Goal: Find specific page/section: Find specific page/section

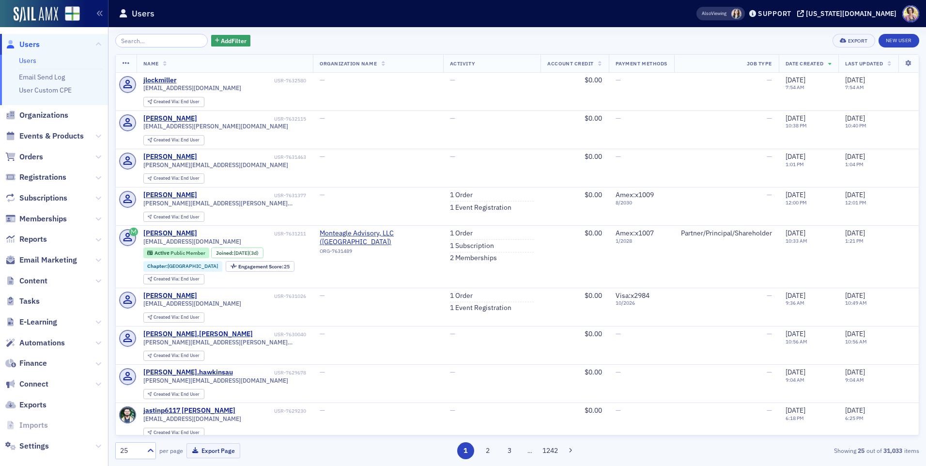
click at [134, 42] on input "search" at bounding box center [161, 41] width 93 height 14
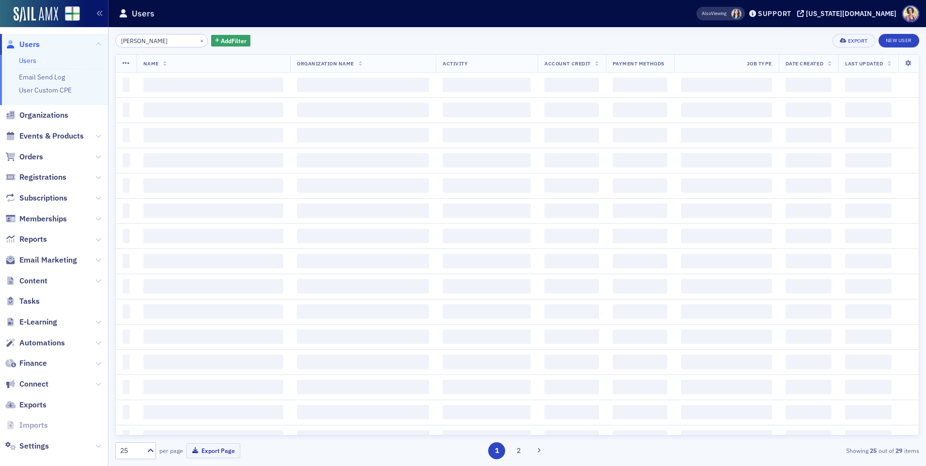
type input "[PERSON_NAME]"
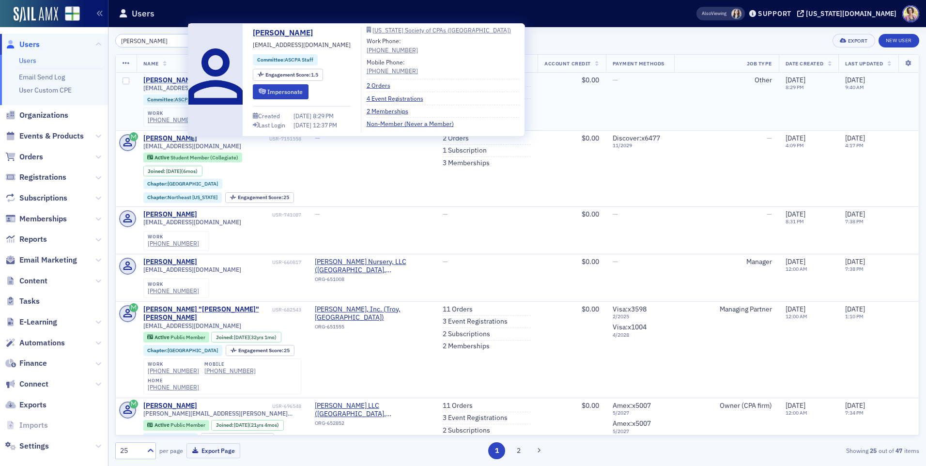
click at [179, 80] on div "[PERSON_NAME]" at bounding box center [170, 80] width 54 height 9
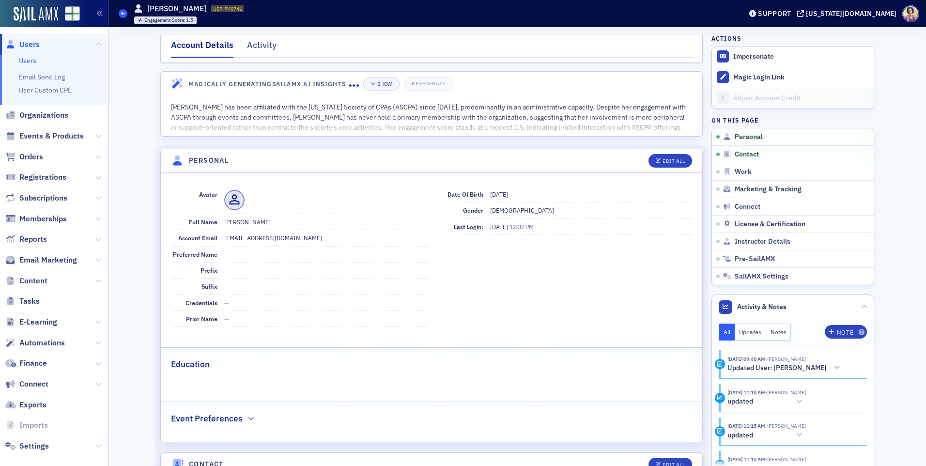
click at [126, 12] on span at bounding box center [123, 13] width 9 height 9
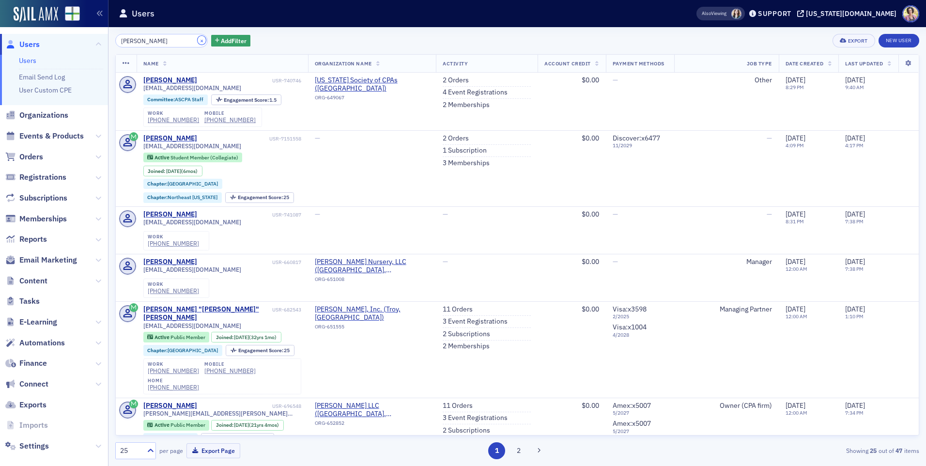
click at [198, 43] on button "×" at bounding box center [202, 40] width 9 height 9
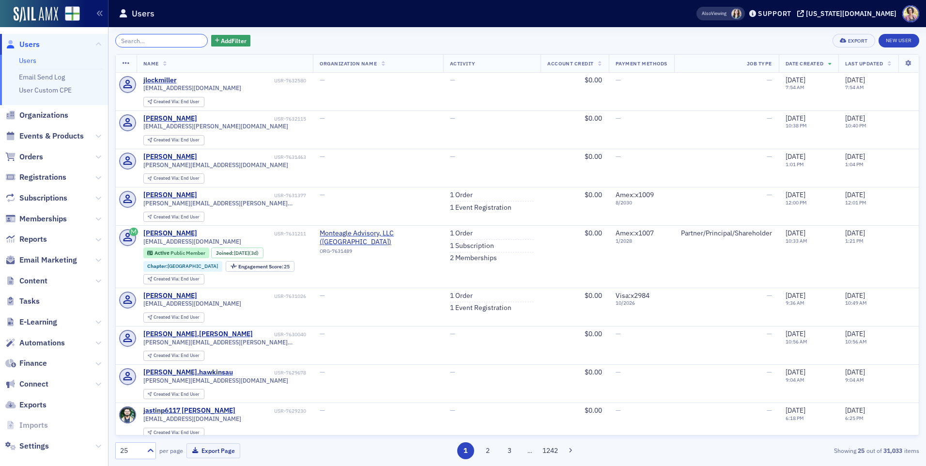
click at [185, 42] on input "search" at bounding box center [161, 41] width 93 height 14
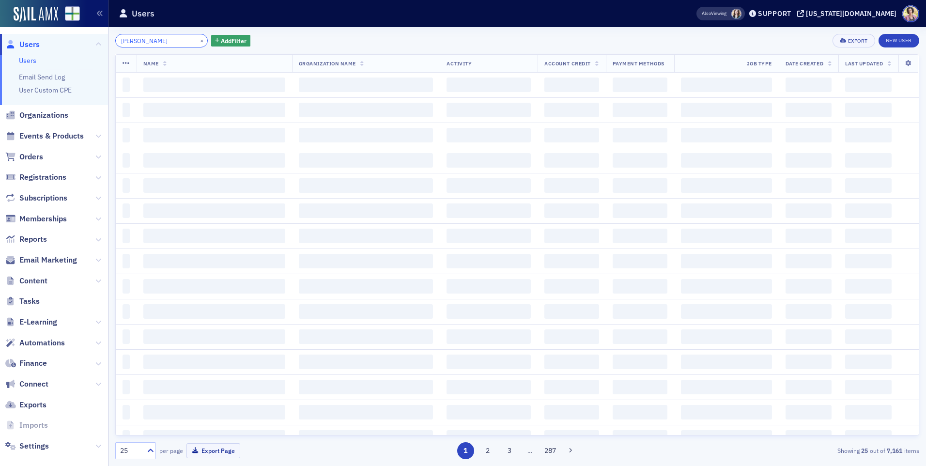
type input "[PERSON_NAME]"
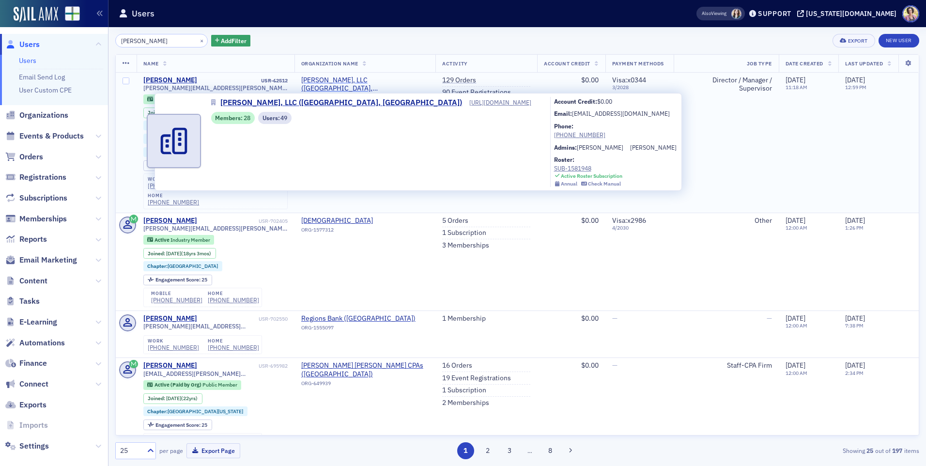
click at [339, 80] on span "[PERSON_NAME], LLC ([GEOGRAPHIC_DATA], [GEOGRAPHIC_DATA])" at bounding box center [365, 84] width 128 height 17
select select "US"
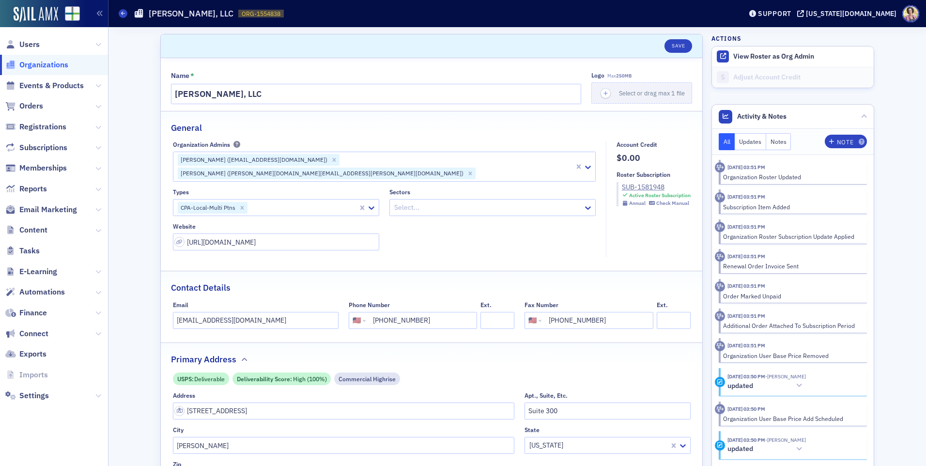
click at [117, 14] on header "Organizations [PERSON_NAME], LLC ORG-1554838 1554838 Support [US_STATE][DOMAIN_…" at bounding box center [517, 13] width 818 height 27
click at [66, 65] on span "Organizations" at bounding box center [43, 65] width 49 height 11
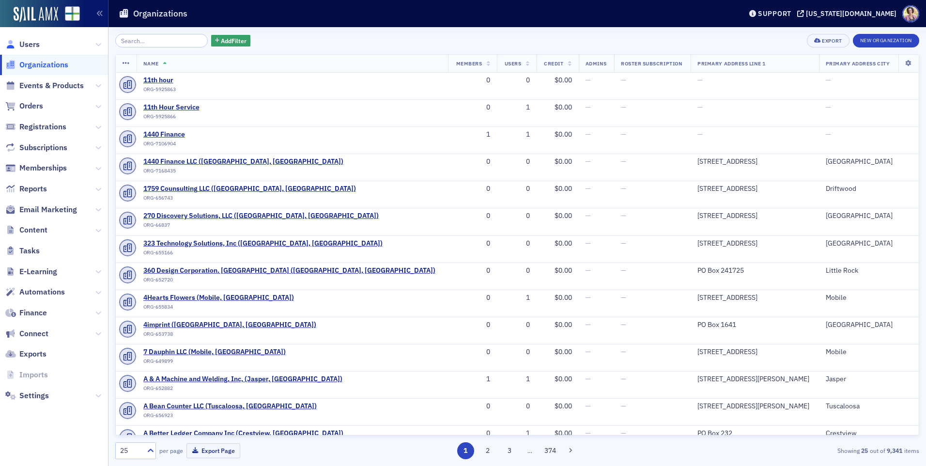
click at [18, 45] on link "Users" at bounding box center [22, 44] width 34 height 11
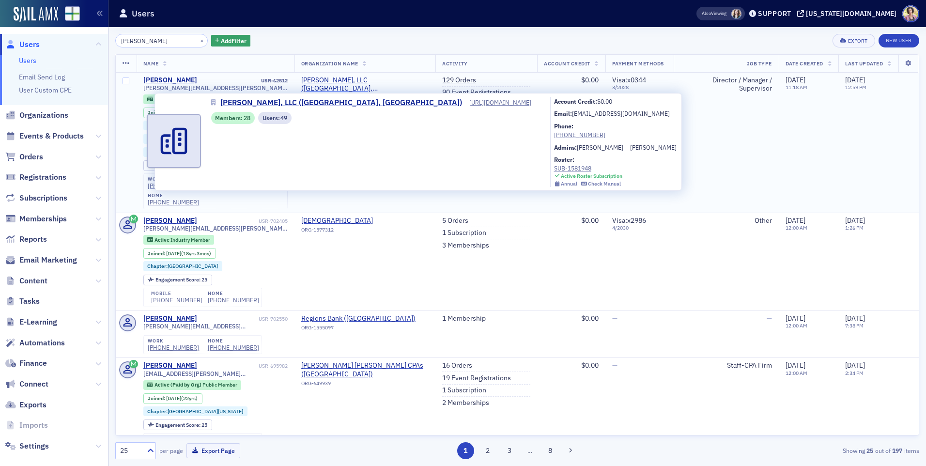
click at [354, 83] on span "[PERSON_NAME], LLC ([GEOGRAPHIC_DATA], [GEOGRAPHIC_DATA])" at bounding box center [365, 84] width 128 height 17
select select "US"
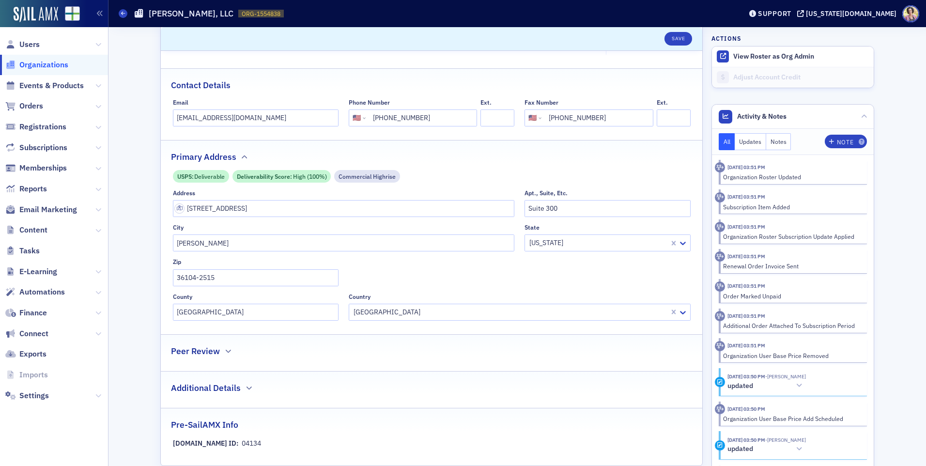
scroll to position [194, 0]
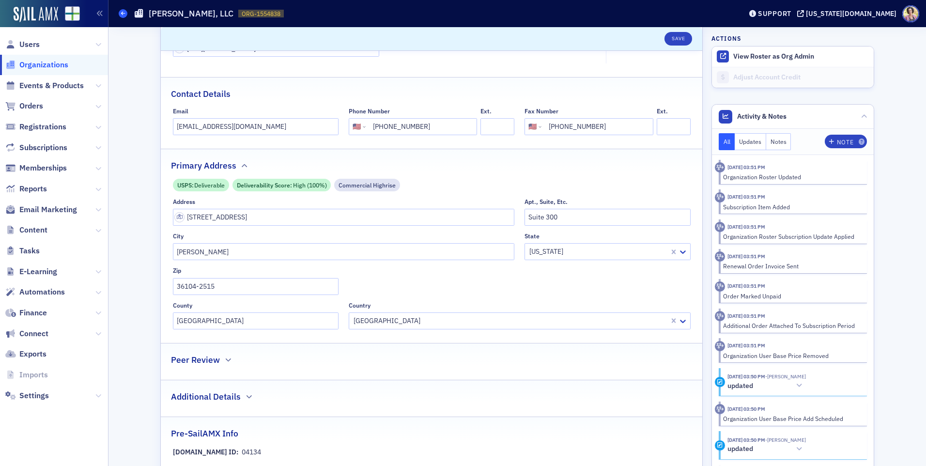
click at [122, 11] on span at bounding box center [123, 13] width 9 height 9
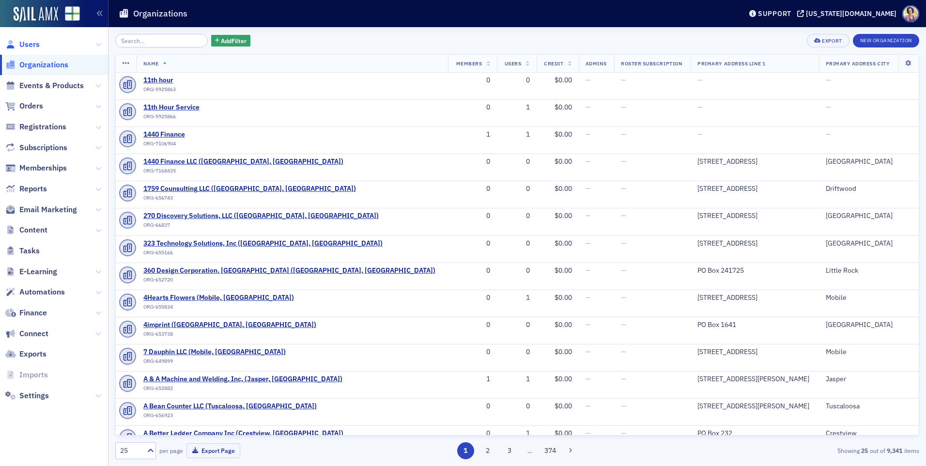
click at [36, 42] on span "Users" at bounding box center [29, 44] width 20 height 11
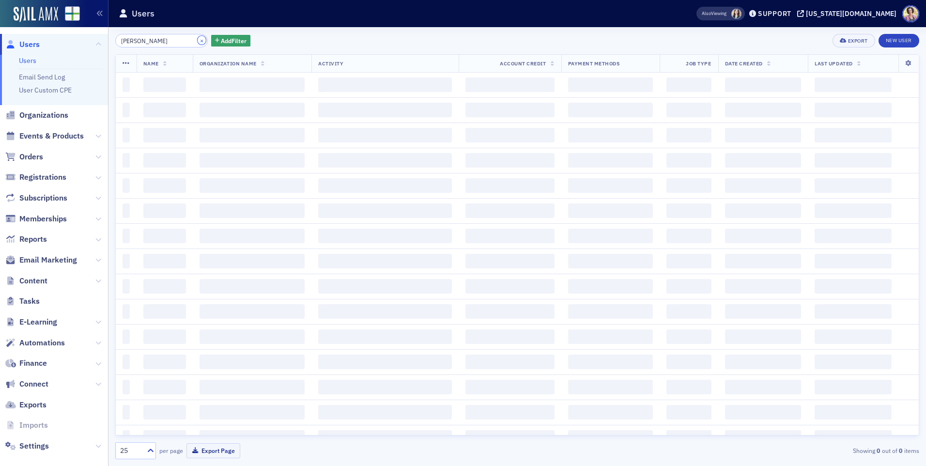
click at [198, 43] on button "×" at bounding box center [202, 40] width 9 height 9
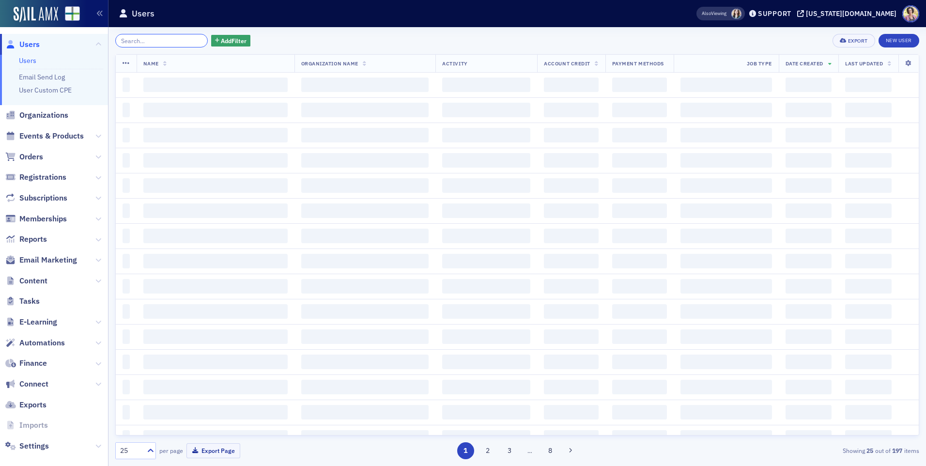
click at [172, 41] on input "search" at bounding box center [161, 41] width 93 height 14
type input "[PERSON_NAME]"
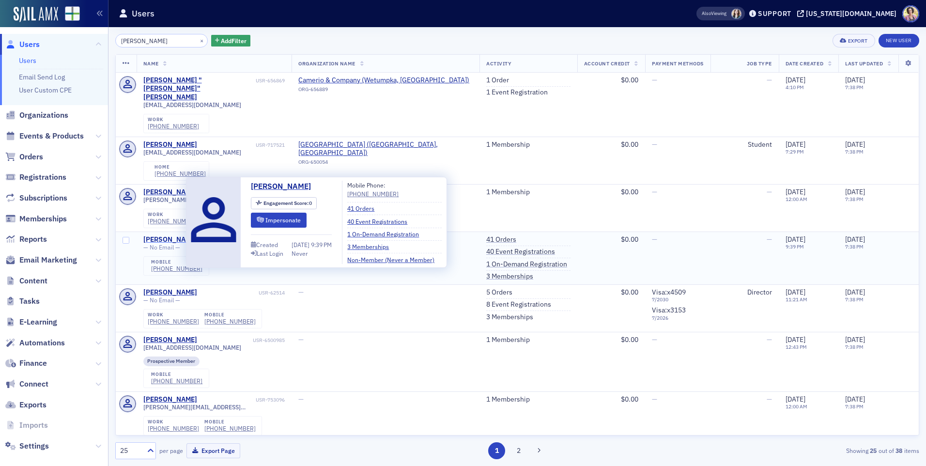
click at [178, 235] on div "[PERSON_NAME]" at bounding box center [170, 239] width 54 height 9
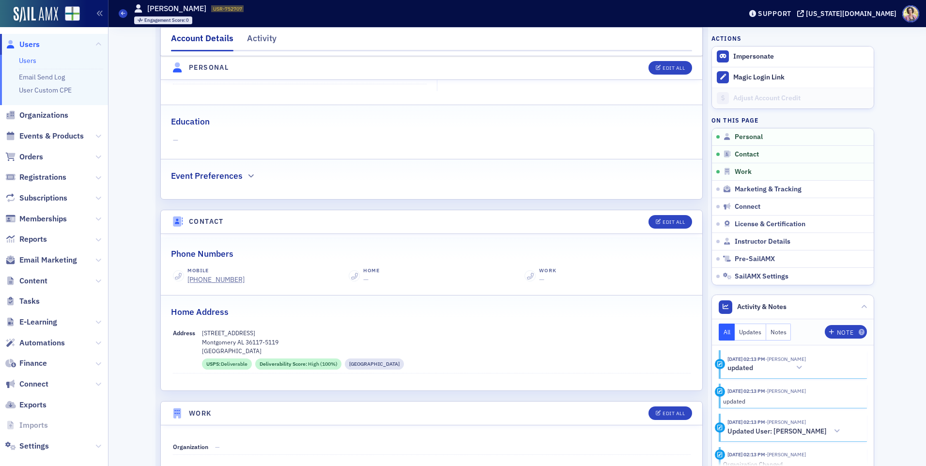
scroll to position [242, 0]
click at [126, 12] on span at bounding box center [123, 13] width 9 height 9
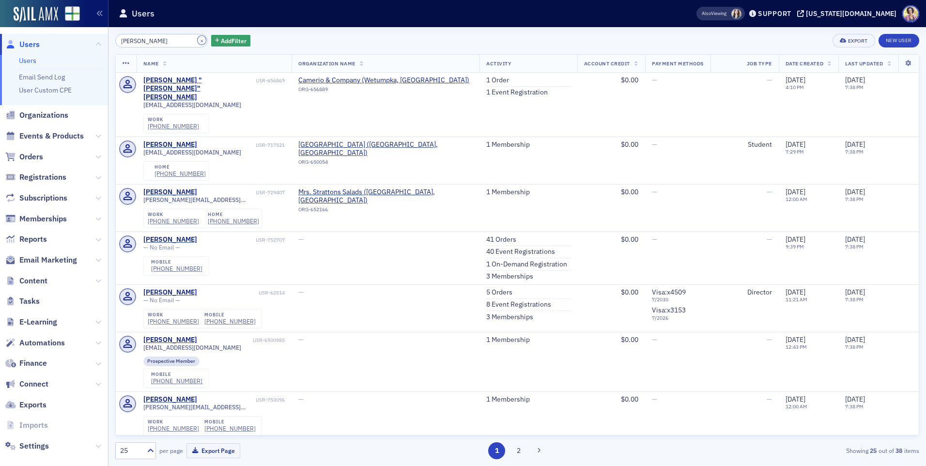
click at [198, 41] on button "×" at bounding box center [202, 40] width 9 height 9
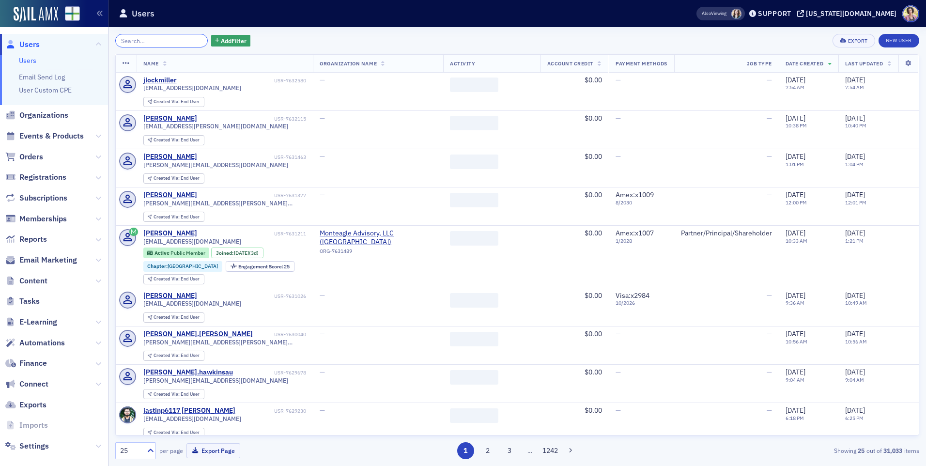
click at [182, 46] on input "search" at bounding box center [161, 41] width 93 height 14
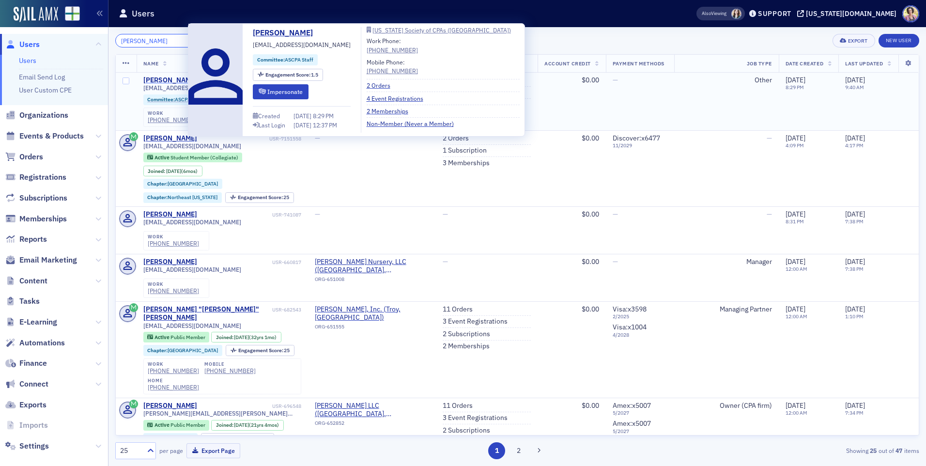
type input "[PERSON_NAME]"
click at [172, 81] on div "[PERSON_NAME]" at bounding box center [170, 80] width 54 height 9
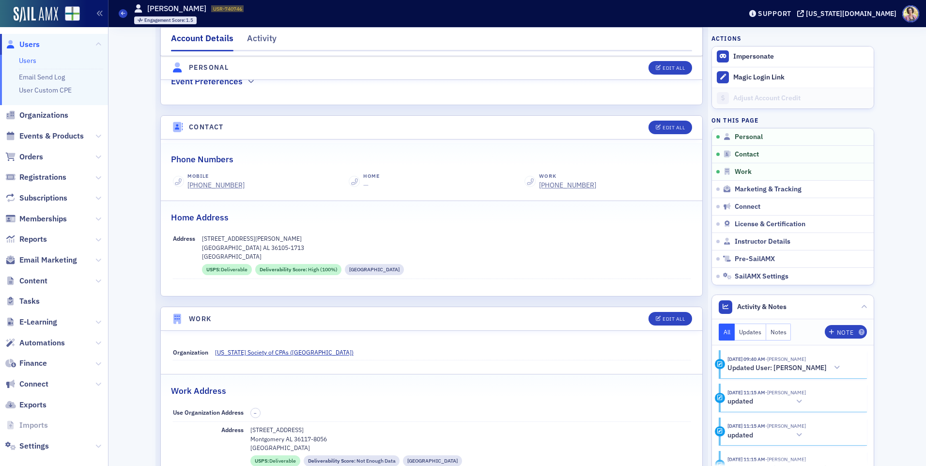
scroll to position [339, 0]
click at [123, 12] on icon at bounding box center [123, 13] width 4 height 4
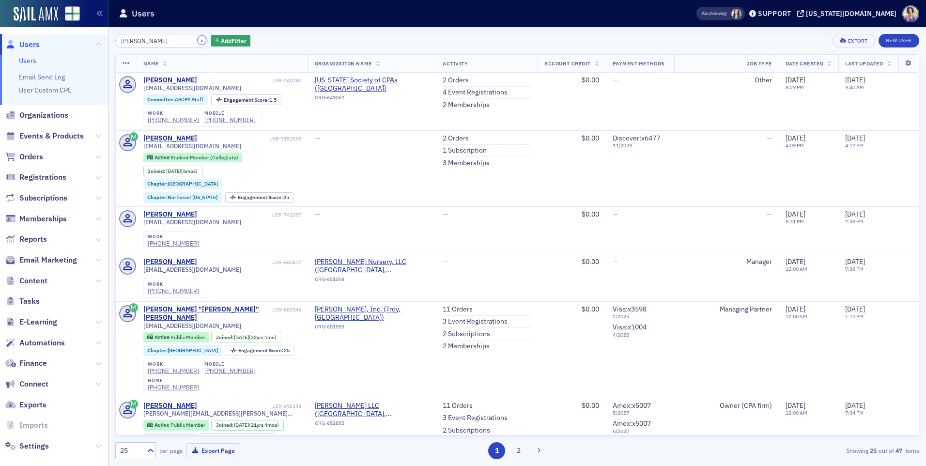
click at [198, 43] on button "×" at bounding box center [202, 40] width 9 height 9
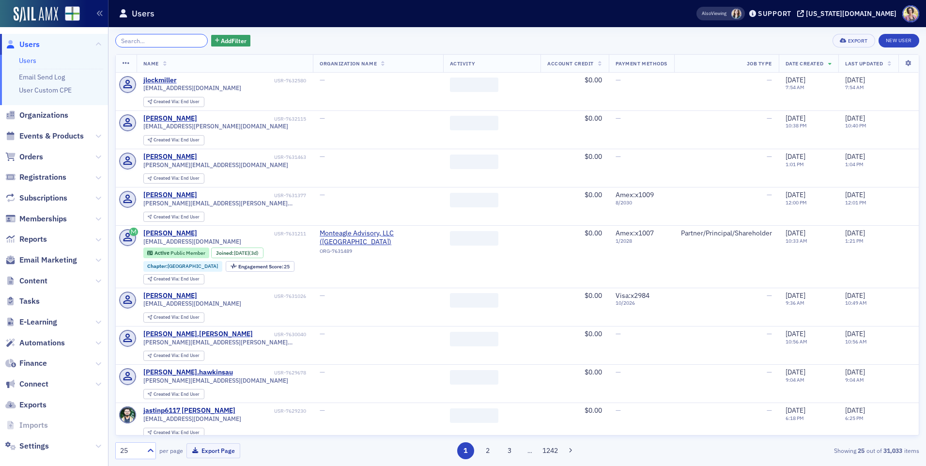
click at [188, 43] on input "search" at bounding box center [161, 41] width 93 height 14
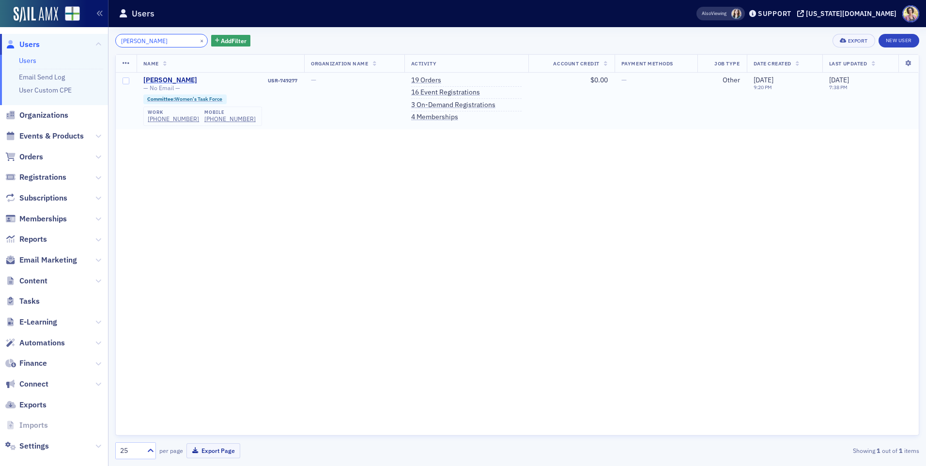
type input "[PERSON_NAME]"
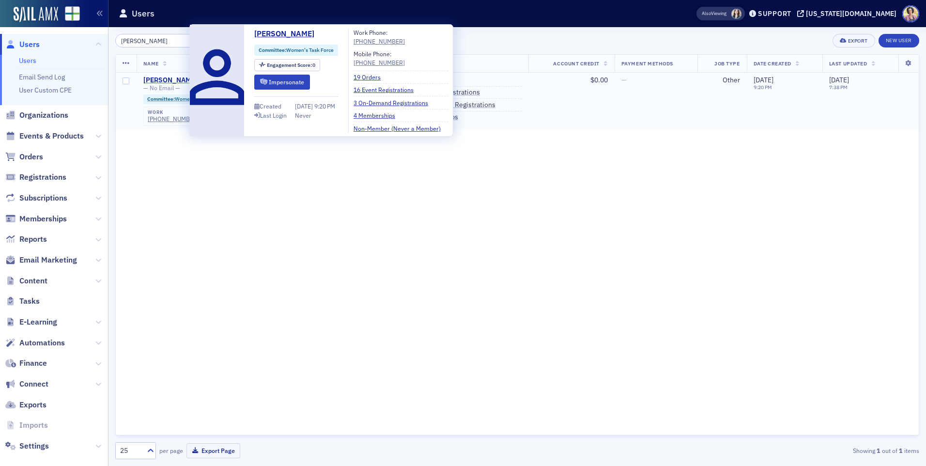
click at [166, 80] on div "[PERSON_NAME]" at bounding box center [170, 80] width 54 height 9
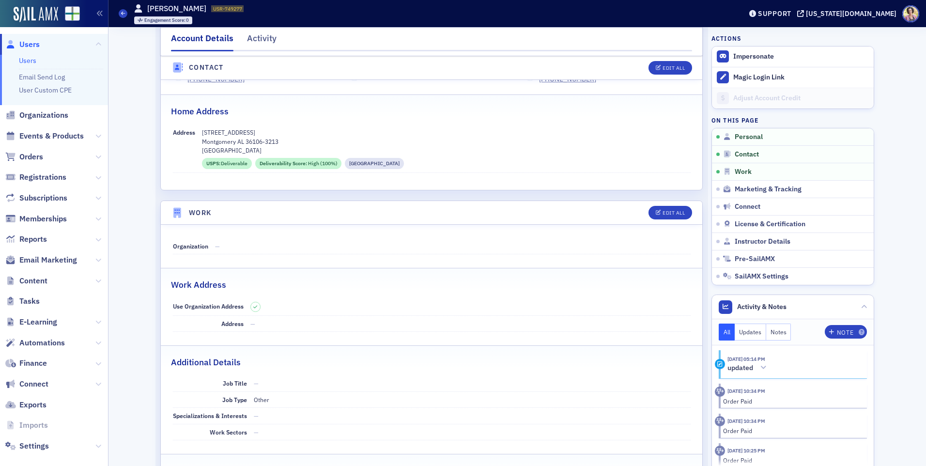
scroll to position [484, 0]
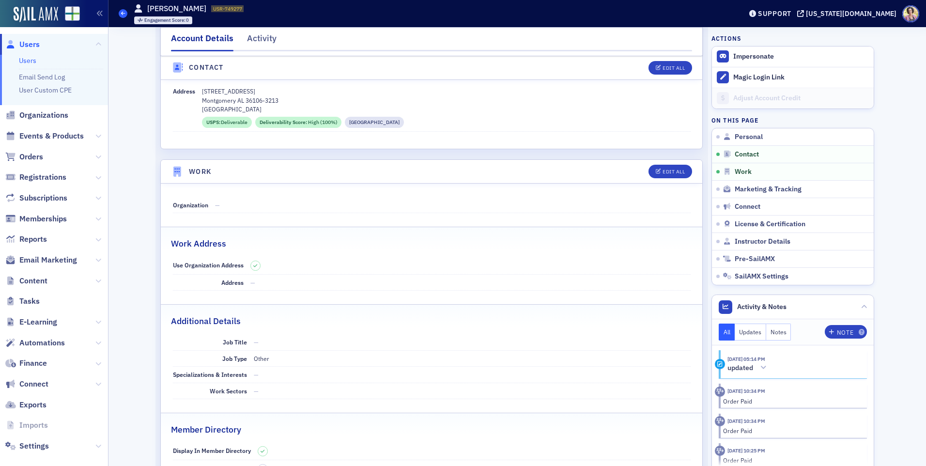
click at [124, 16] on span at bounding box center [123, 13] width 9 height 9
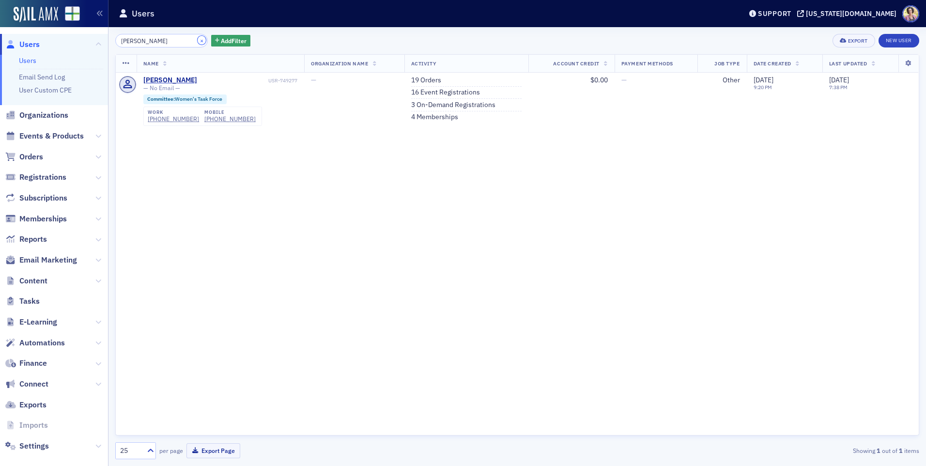
click at [198, 43] on button "×" at bounding box center [202, 40] width 9 height 9
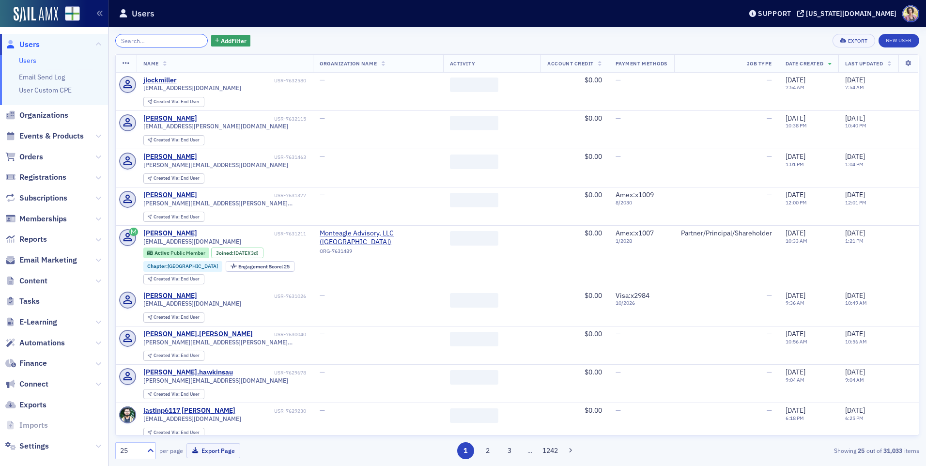
click at [163, 42] on input "search" at bounding box center [161, 41] width 93 height 14
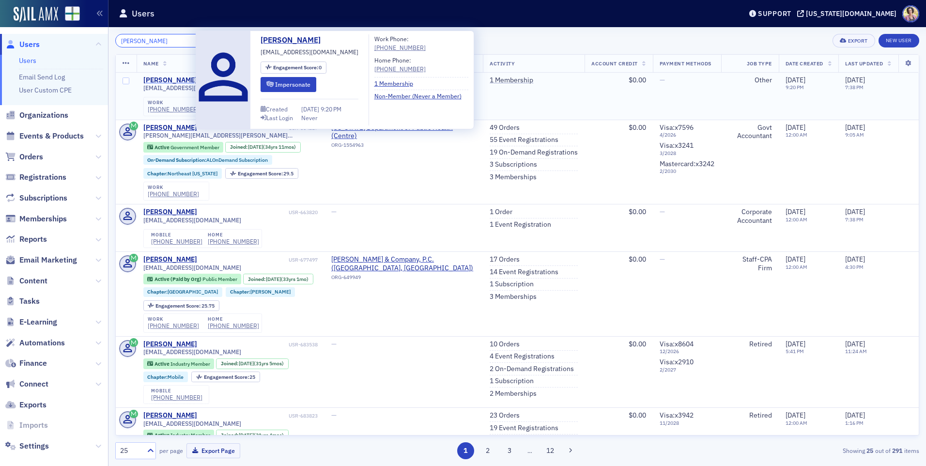
type input "[PERSON_NAME]"
click at [185, 80] on div "[PERSON_NAME]" at bounding box center [170, 80] width 54 height 9
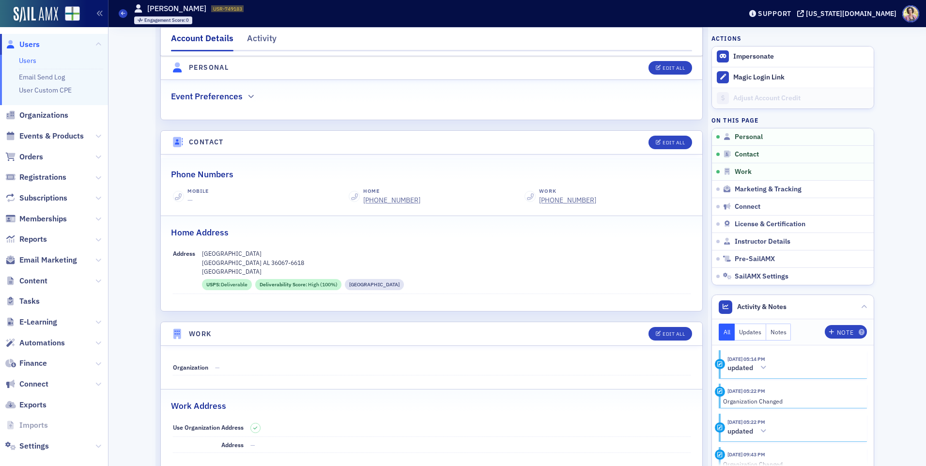
scroll to position [339, 0]
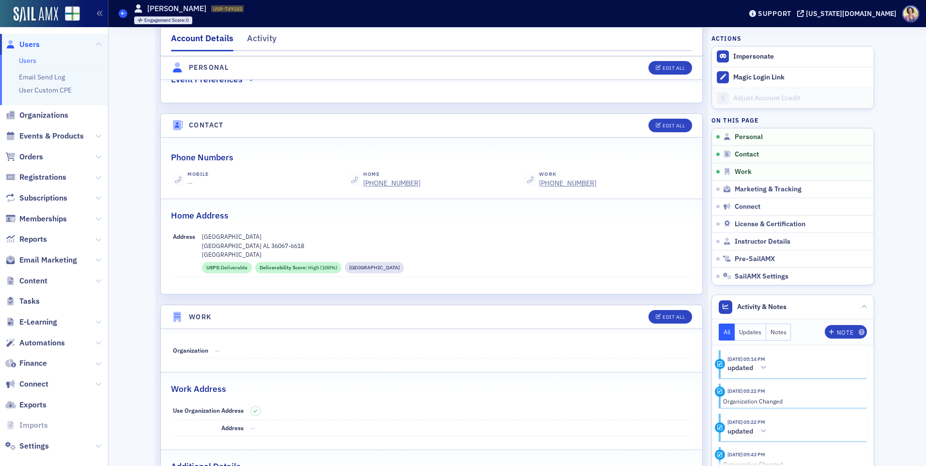
click at [124, 15] on icon at bounding box center [123, 13] width 4 height 4
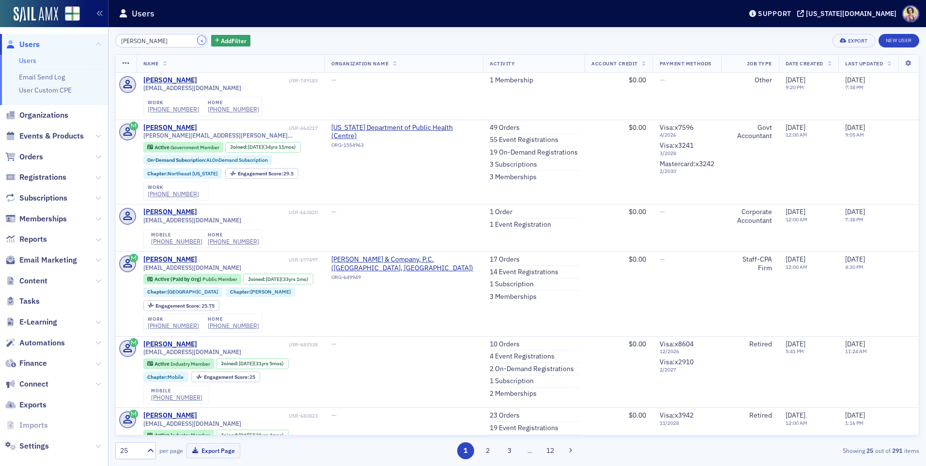
click at [198, 40] on button "×" at bounding box center [202, 40] width 9 height 9
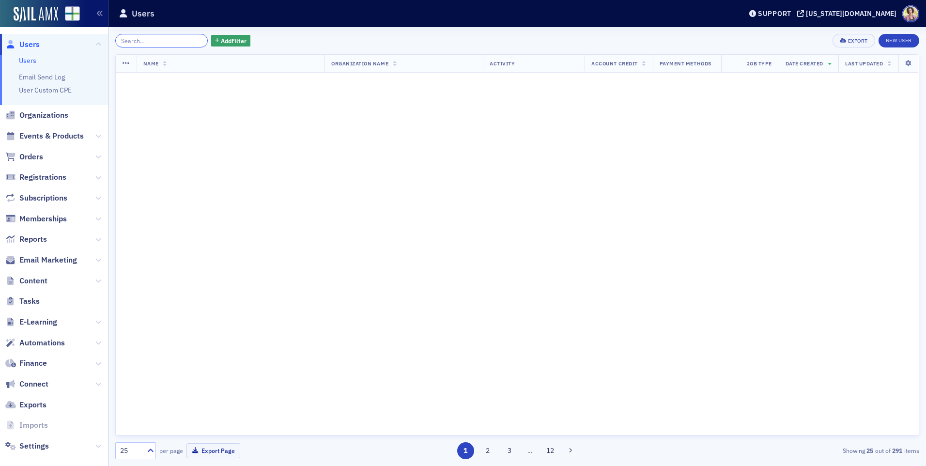
click at [189, 40] on input "search" at bounding box center [161, 41] width 93 height 14
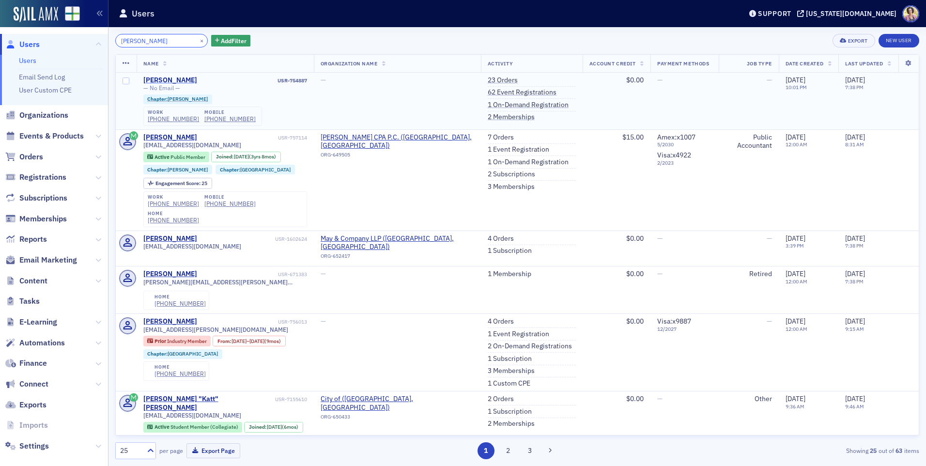
type input "[PERSON_NAME]"
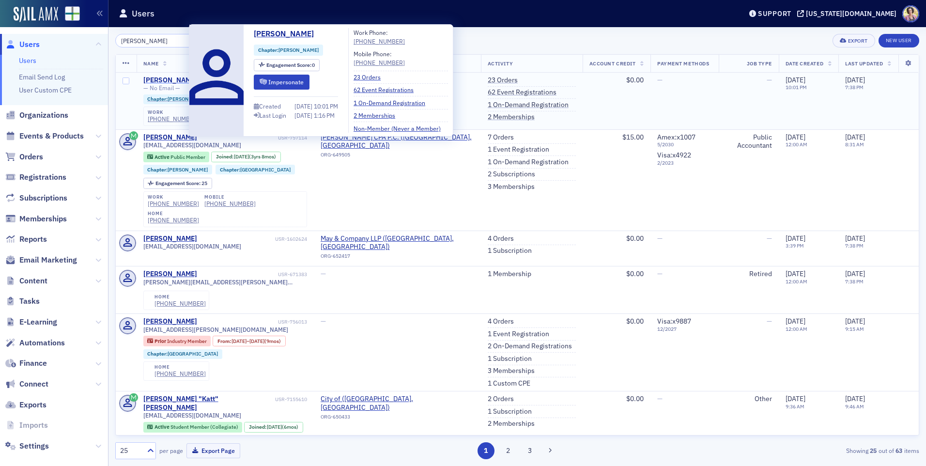
click at [170, 80] on div "[PERSON_NAME]" at bounding box center [170, 80] width 54 height 9
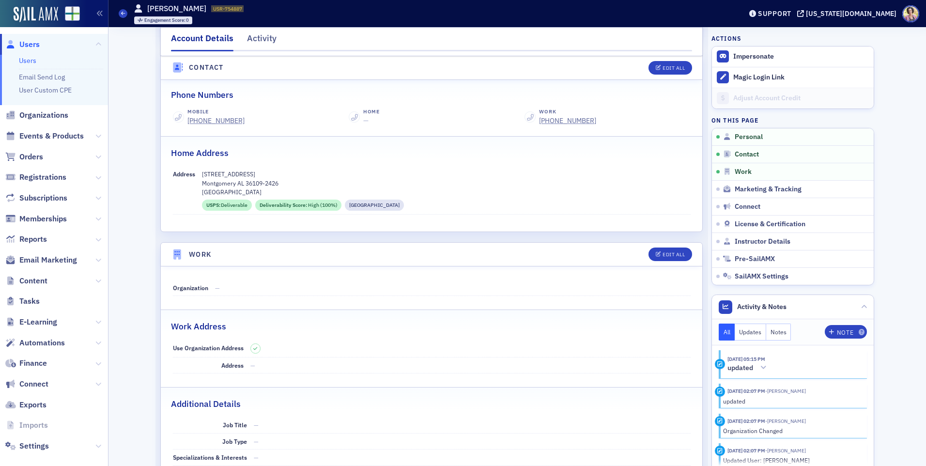
scroll to position [242, 0]
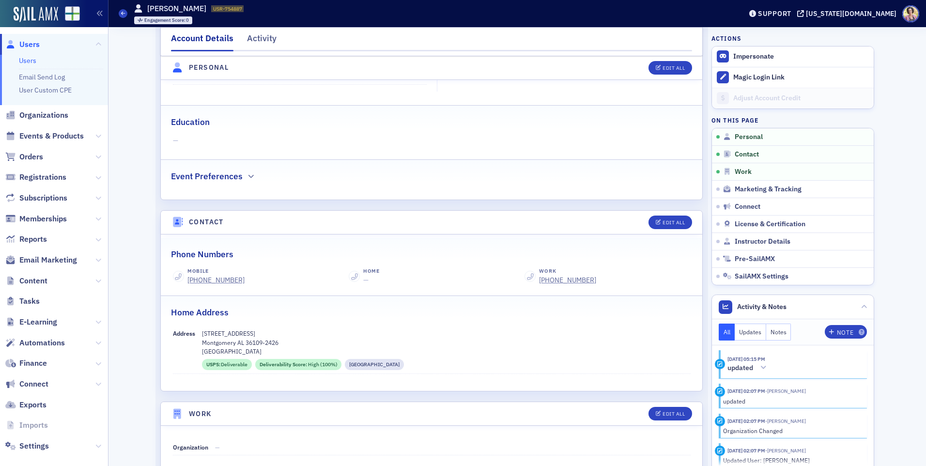
click at [118, 15] on header "Users [PERSON_NAME] USR-754887 754887 Engagement Score : 0 Support [US_STATE][D…" at bounding box center [517, 13] width 818 height 27
click at [120, 14] on span at bounding box center [123, 13] width 9 height 9
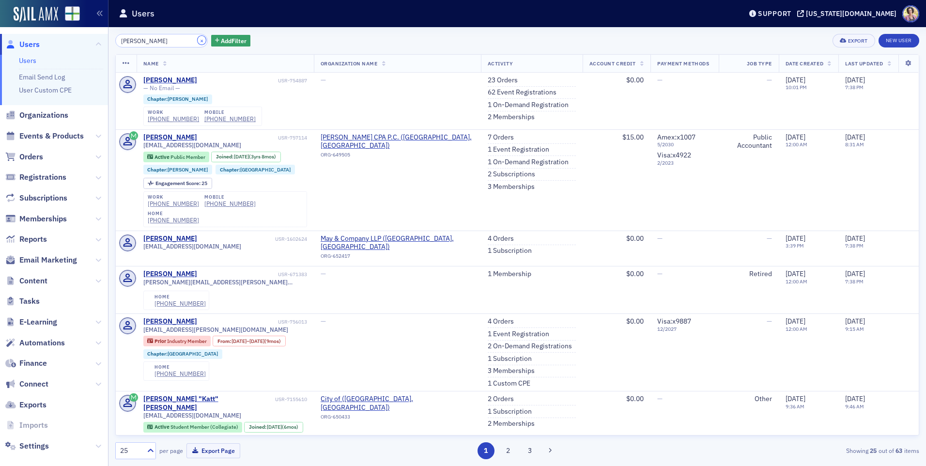
click at [198, 40] on button "×" at bounding box center [202, 40] width 9 height 9
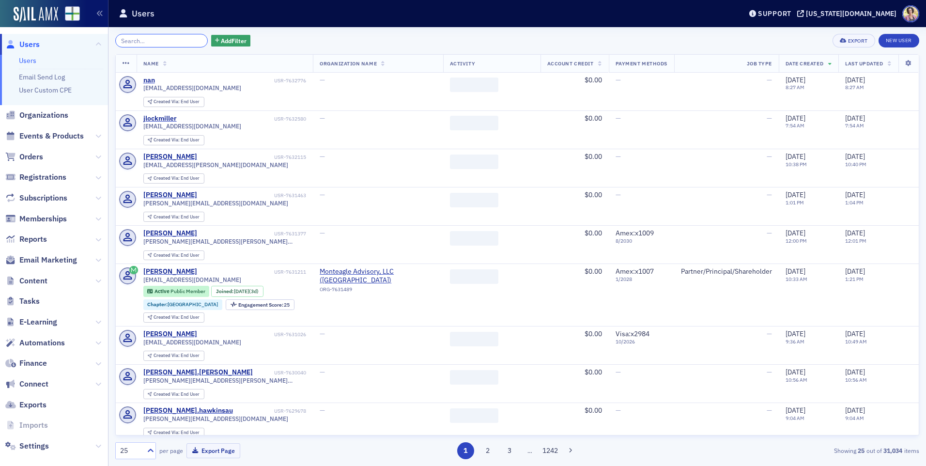
click at [182, 41] on input "search" at bounding box center [161, 41] width 93 height 14
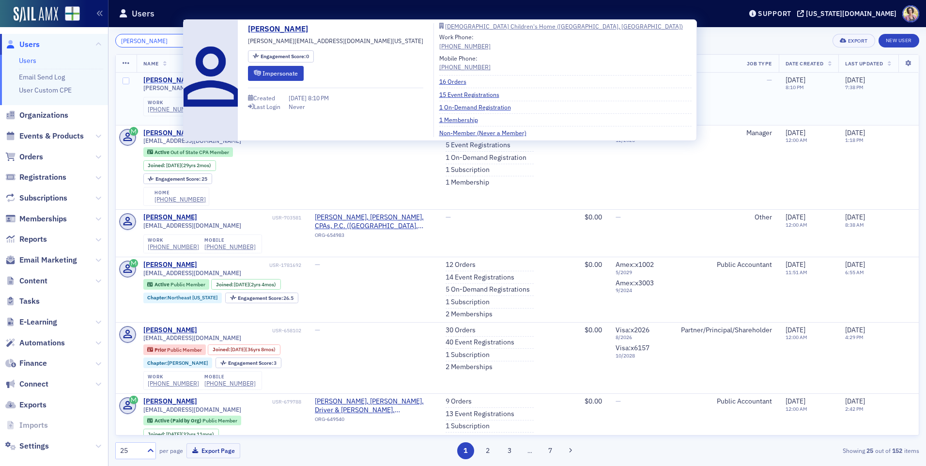
type input "[PERSON_NAME]"
click at [170, 77] on div "[PERSON_NAME]" at bounding box center [170, 80] width 54 height 9
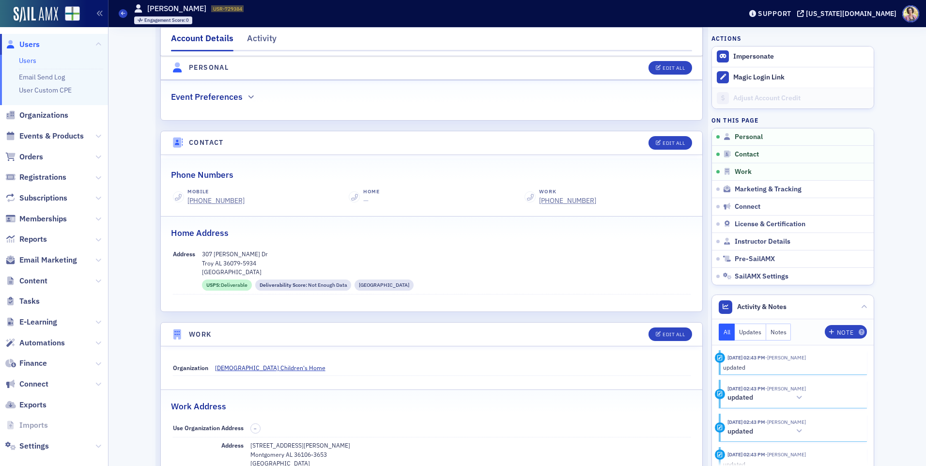
scroll to position [339, 0]
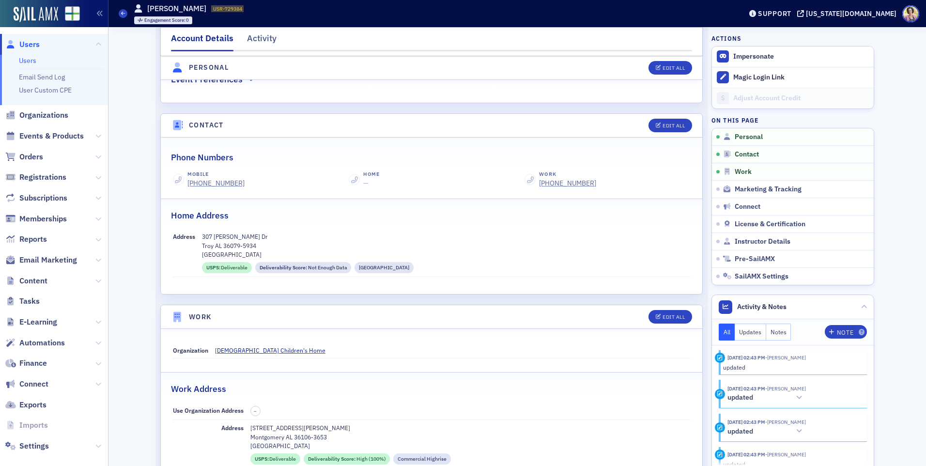
click at [46, 6] on div at bounding box center [54, 14] width 108 height 27
click at [41, 17] on img at bounding box center [36, 14] width 45 height 15
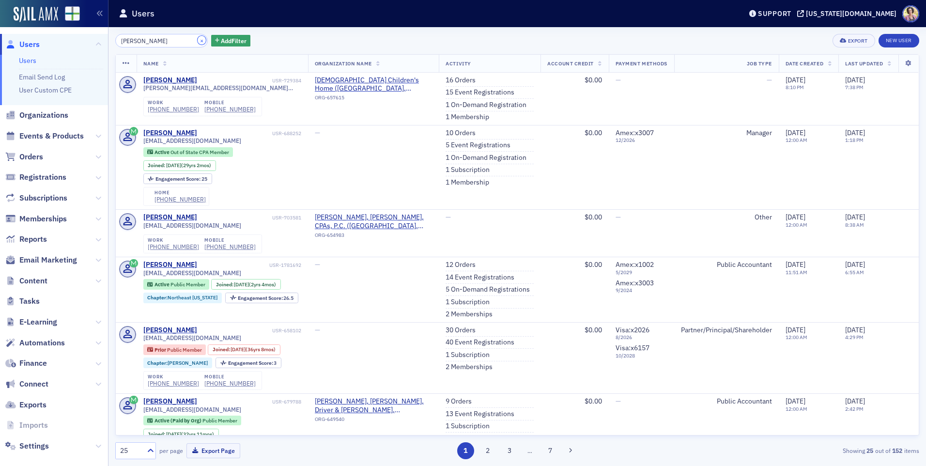
click at [198, 40] on button "×" at bounding box center [202, 40] width 9 height 9
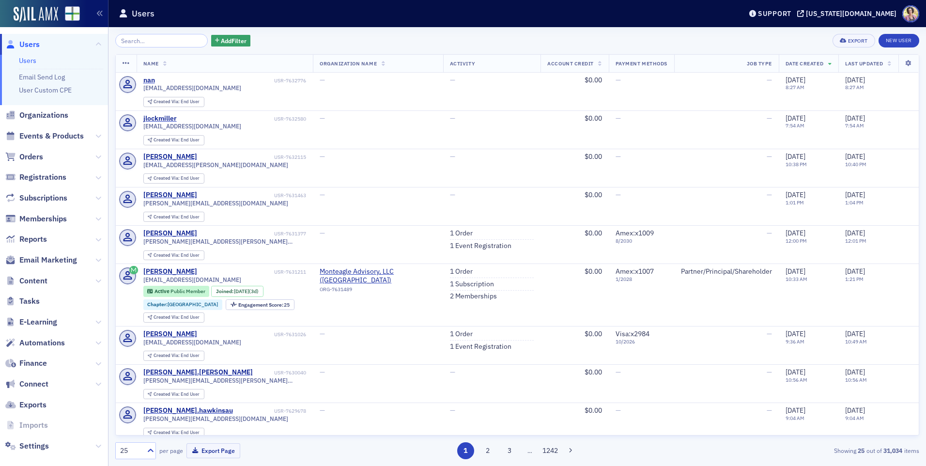
click at [134, 13] on h1 "Users" at bounding box center [143, 14] width 23 height 12
click at [57, 15] on img at bounding box center [36, 14] width 45 height 15
click at [742, 14] on span at bounding box center [736, 14] width 10 height 10
click at [662, 16] on div "Users" at bounding box center [392, 13] width 547 height 18
